Goal: Task Accomplishment & Management: Check status

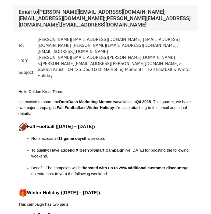
scroll to position [2923, 0]
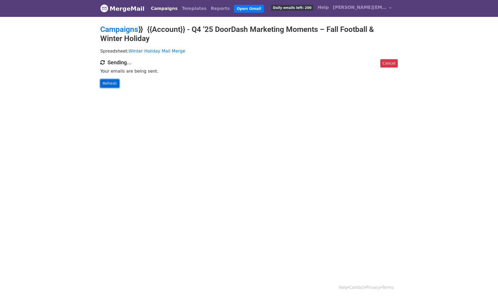
click at [115, 85] on link "Refresh" at bounding box center [109, 83] width 19 height 8
